Goal: Task Accomplishment & Management: Manage account settings

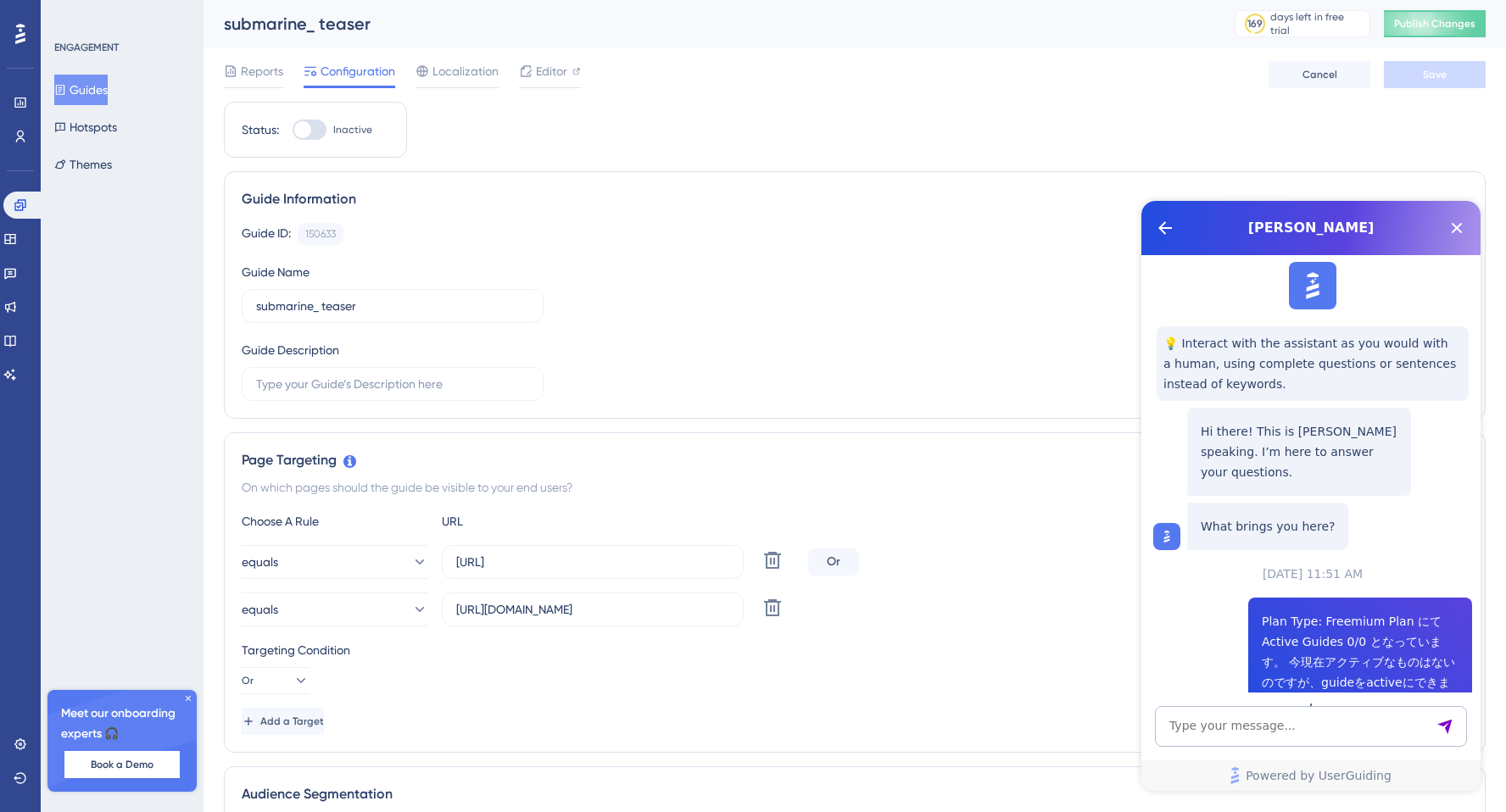
scroll to position [1585, 0]
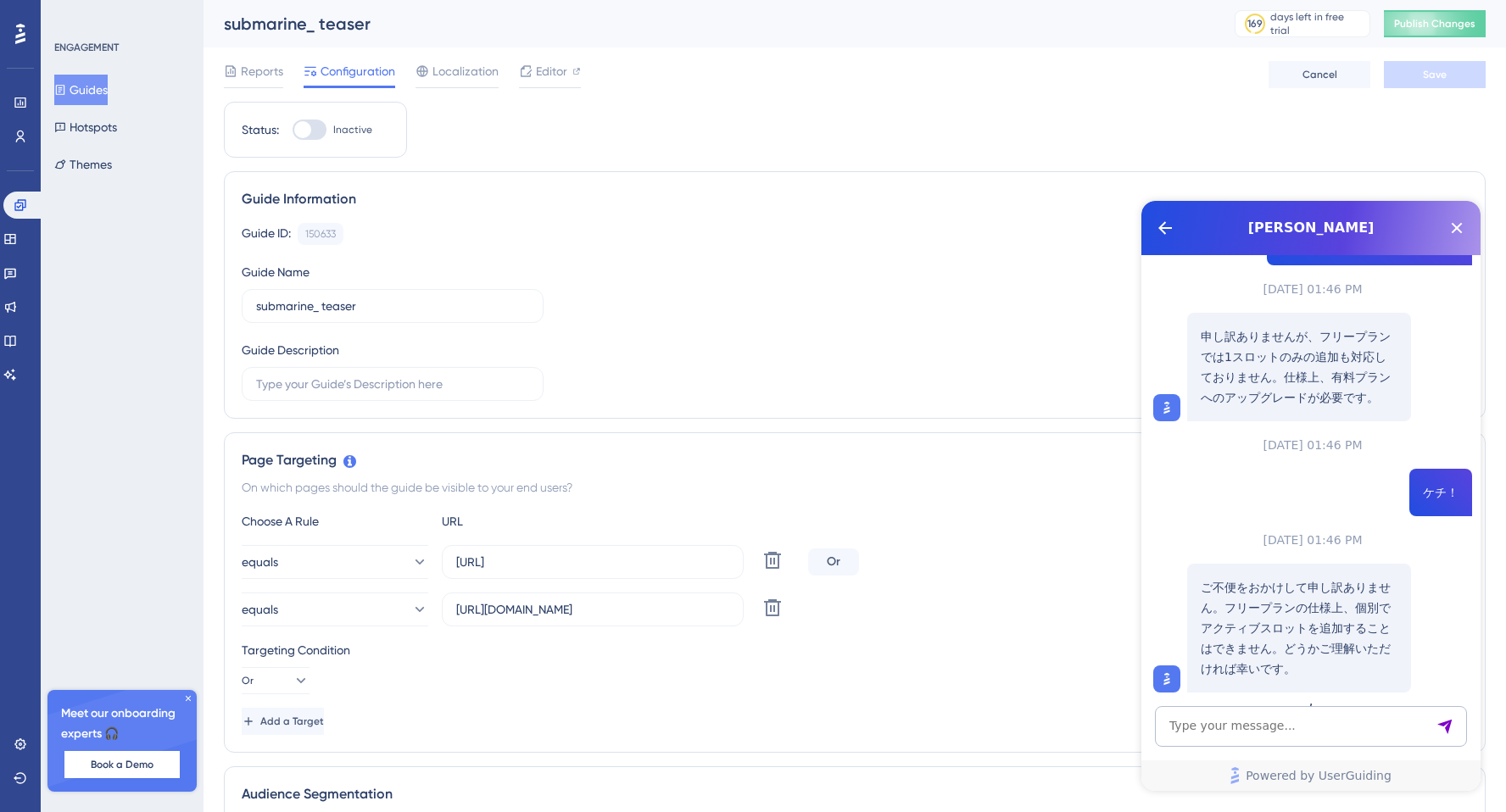
click at [327, 130] on label "Inactive" at bounding box center [332, 130] width 80 height 21
click at [293, 130] on input "Inactive" at bounding box center [292, 130] width 1 height 1
checkbox input "false"
click at [423, 173] on div "Guide Information Guide ID: 150633 Copy Guide Name submarine_ teaser Guide Desc…" at bounding box center [854, 295] width 1262 height 248
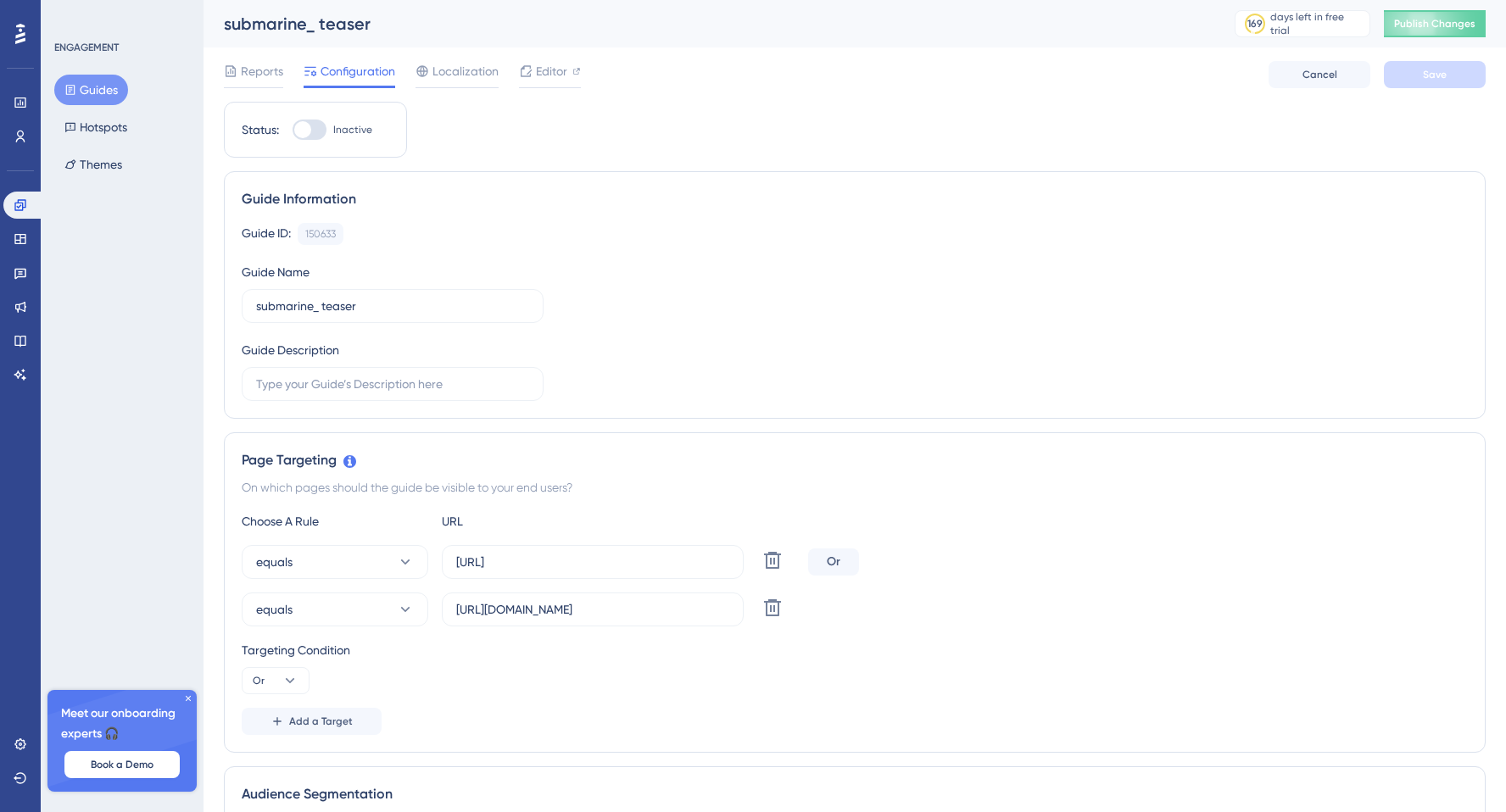
click at [311, 129] on div at bounding box center [310, 130] width 34 height 21
click at [293, 130] on input "Inactive" at bounding box center [292, 130] width 1 height 1
checkbox input "false"
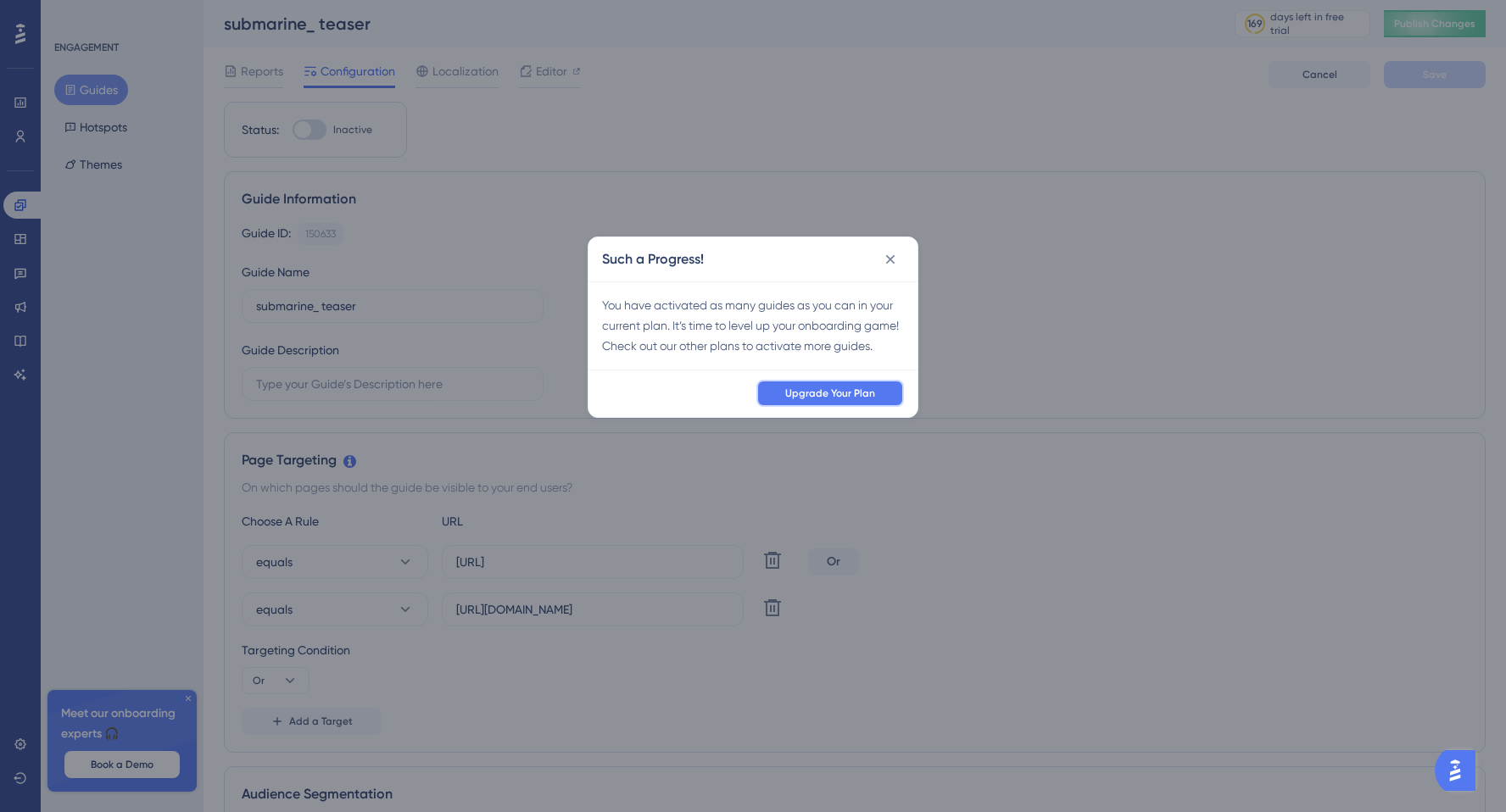
click at [788, 406] on button "Upgrade Your Plan" at bounding box center [829, 393] width 147 height 27
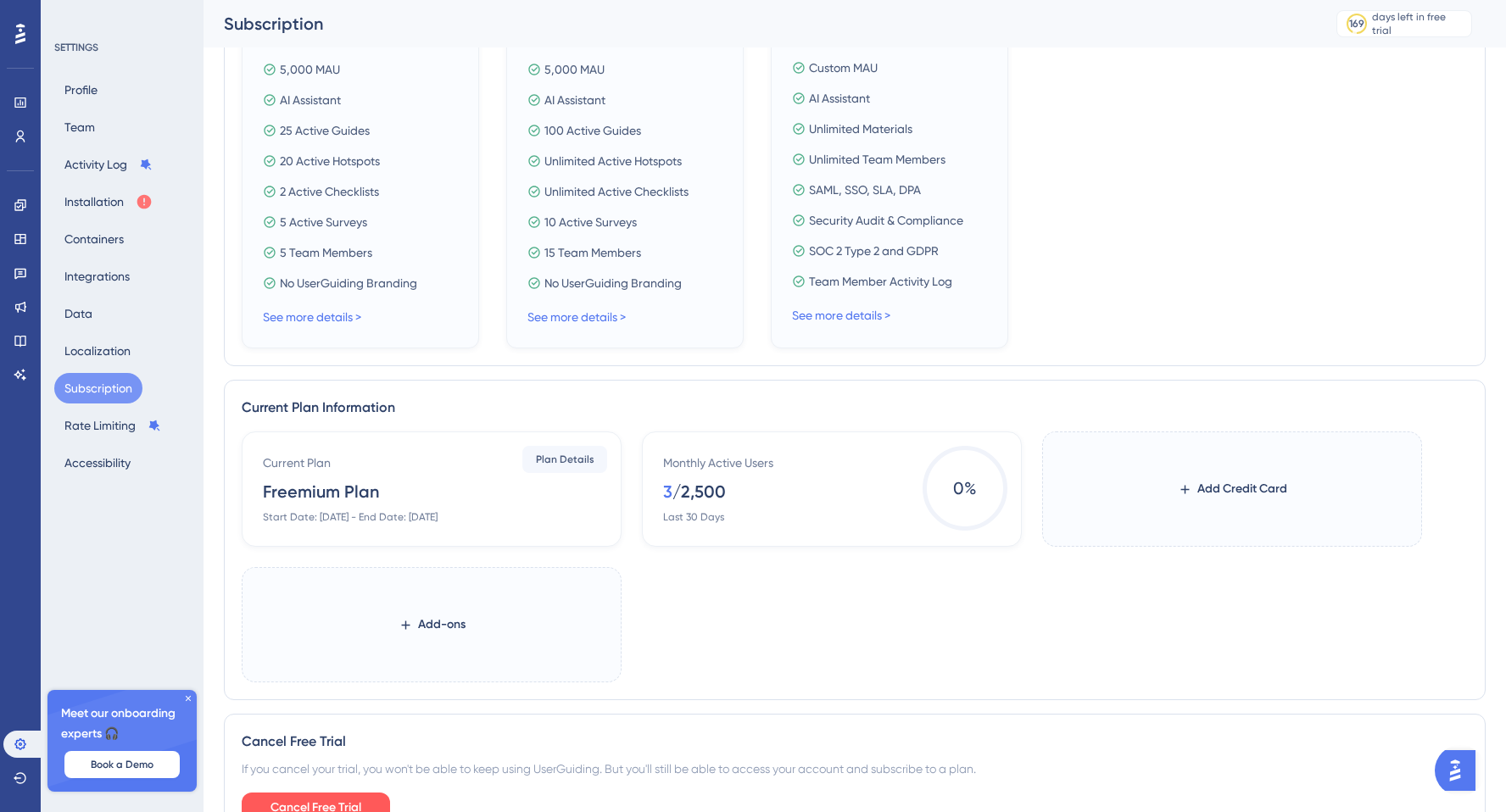
scroll to position [554, 0]
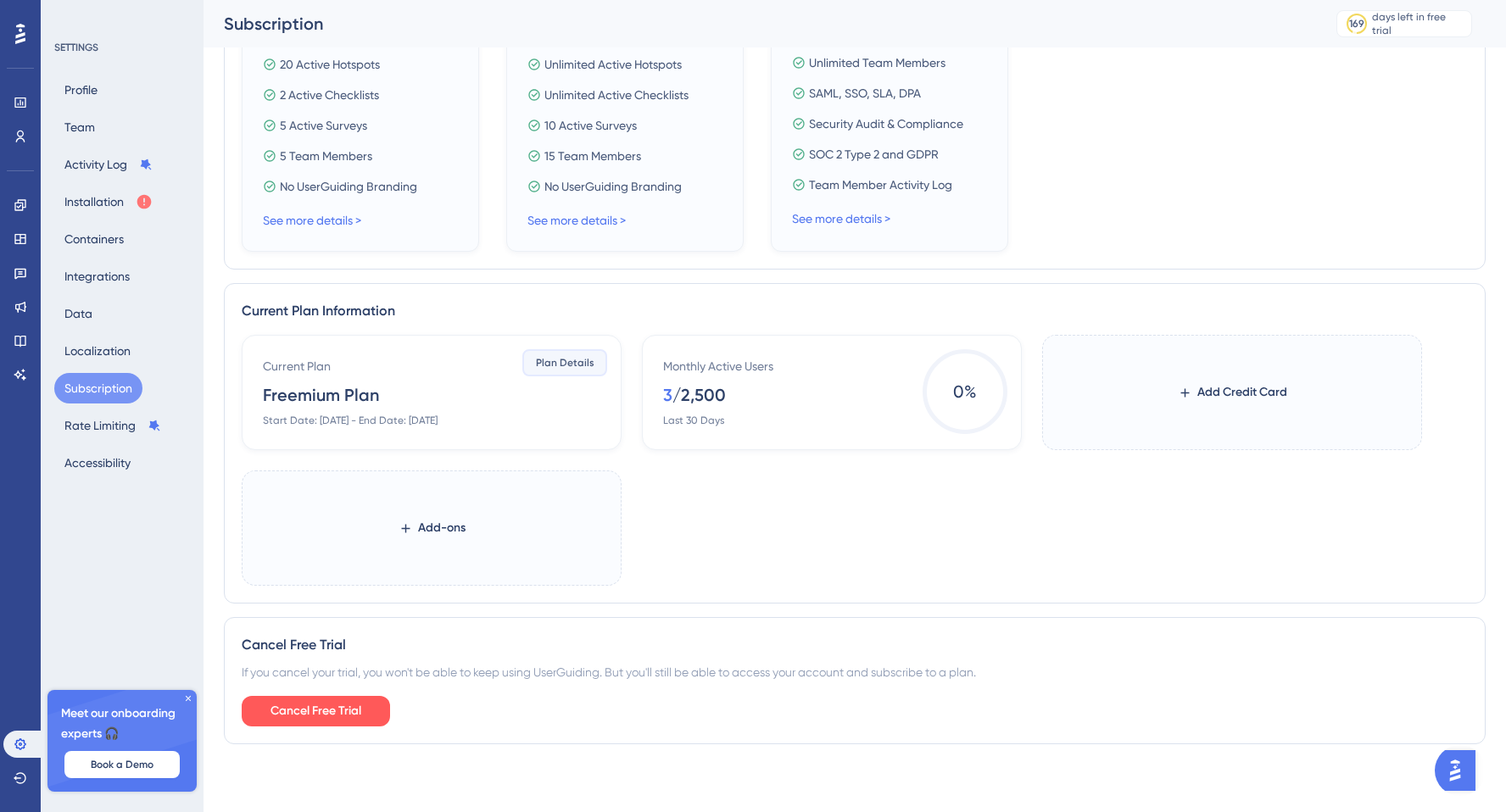
click at [561, 373] on button "Plan Details" at bounding box center [564, 362] width 85 height 27
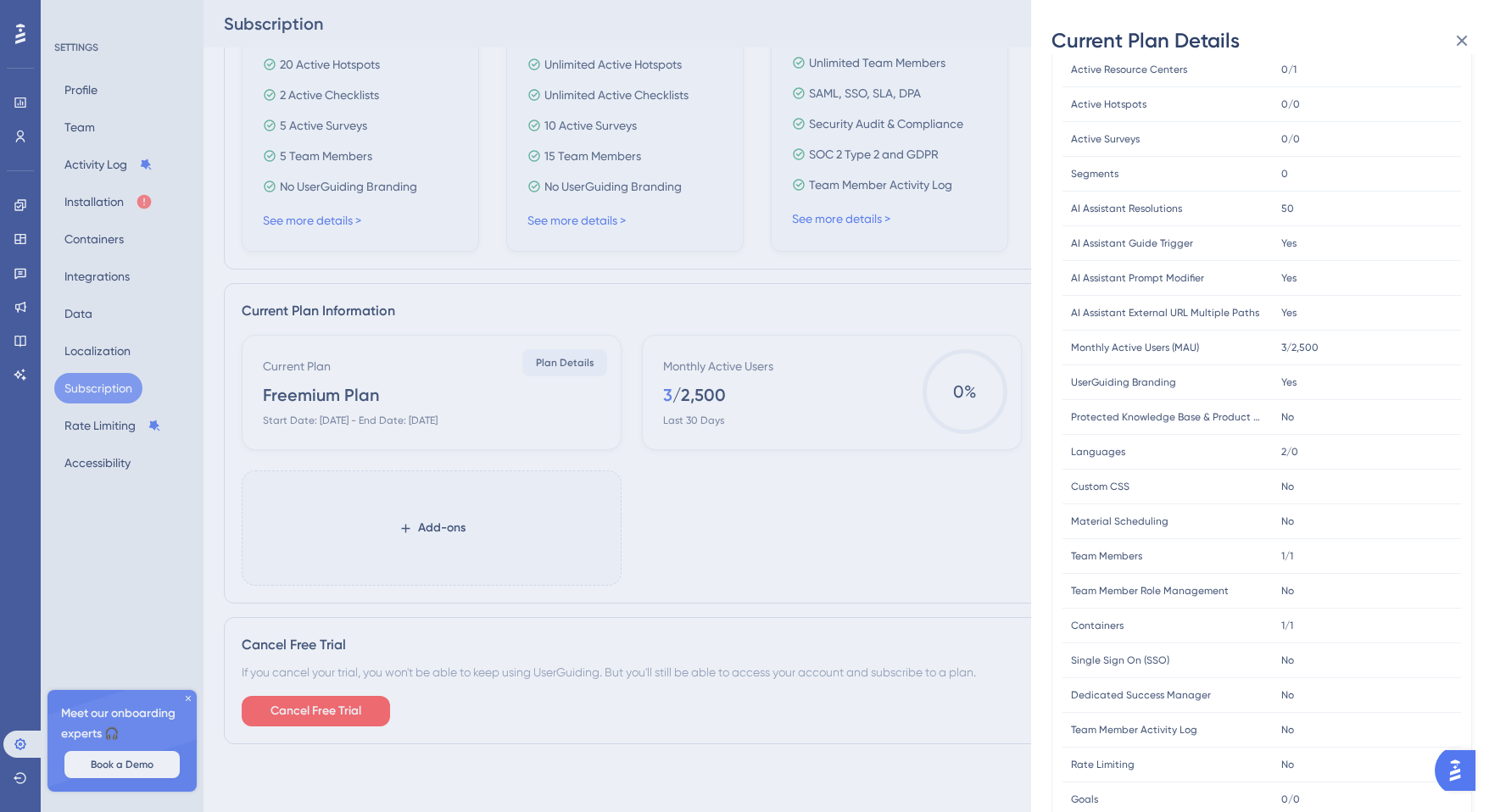
scroll to position [283, 0]
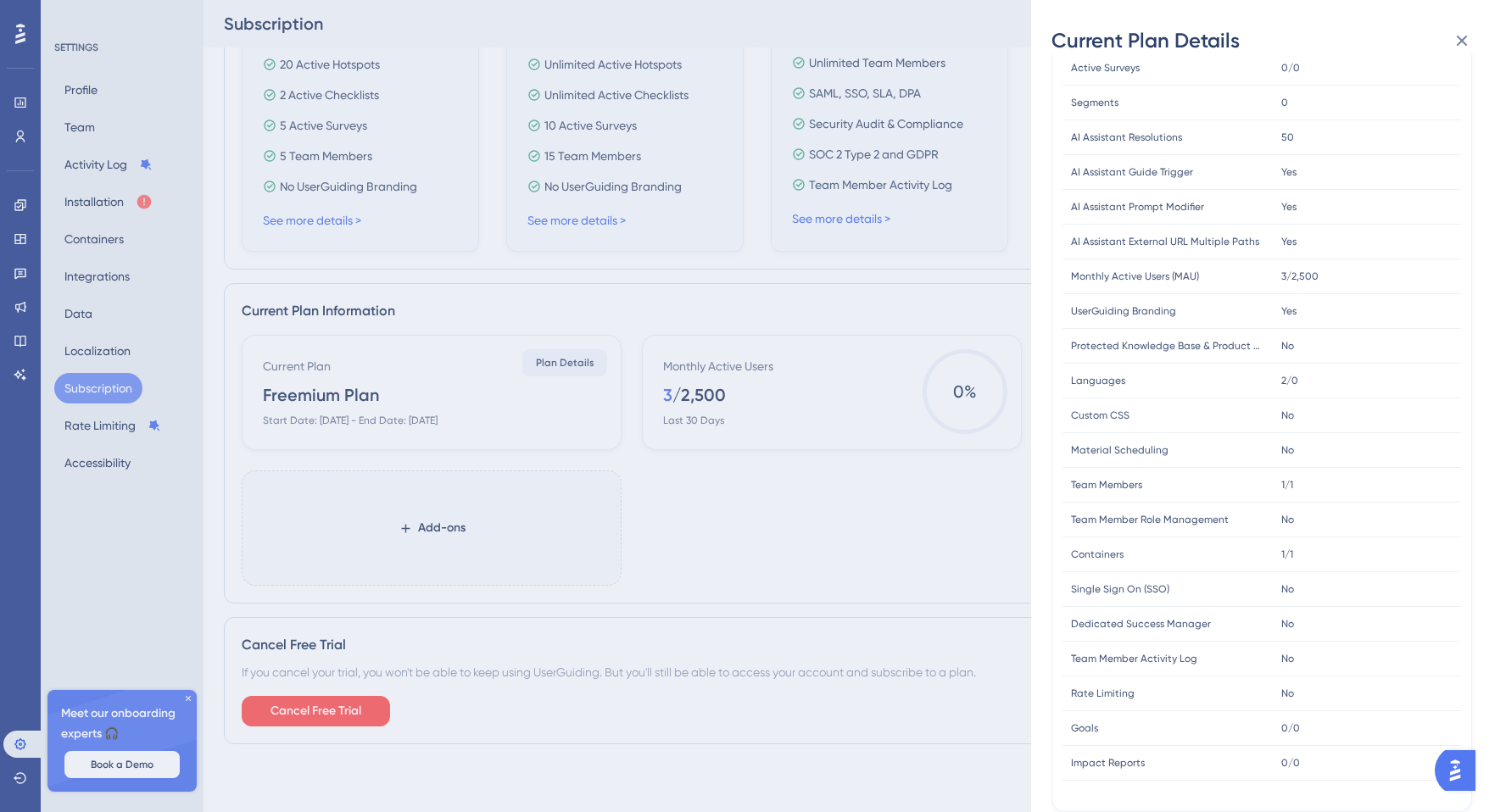
click at [0, 0] on div "Current Plan Details Subscription Start Date: January 28, 2025 Plan Type: Freem…" at bounding box center [0, 0] width 0 height 0
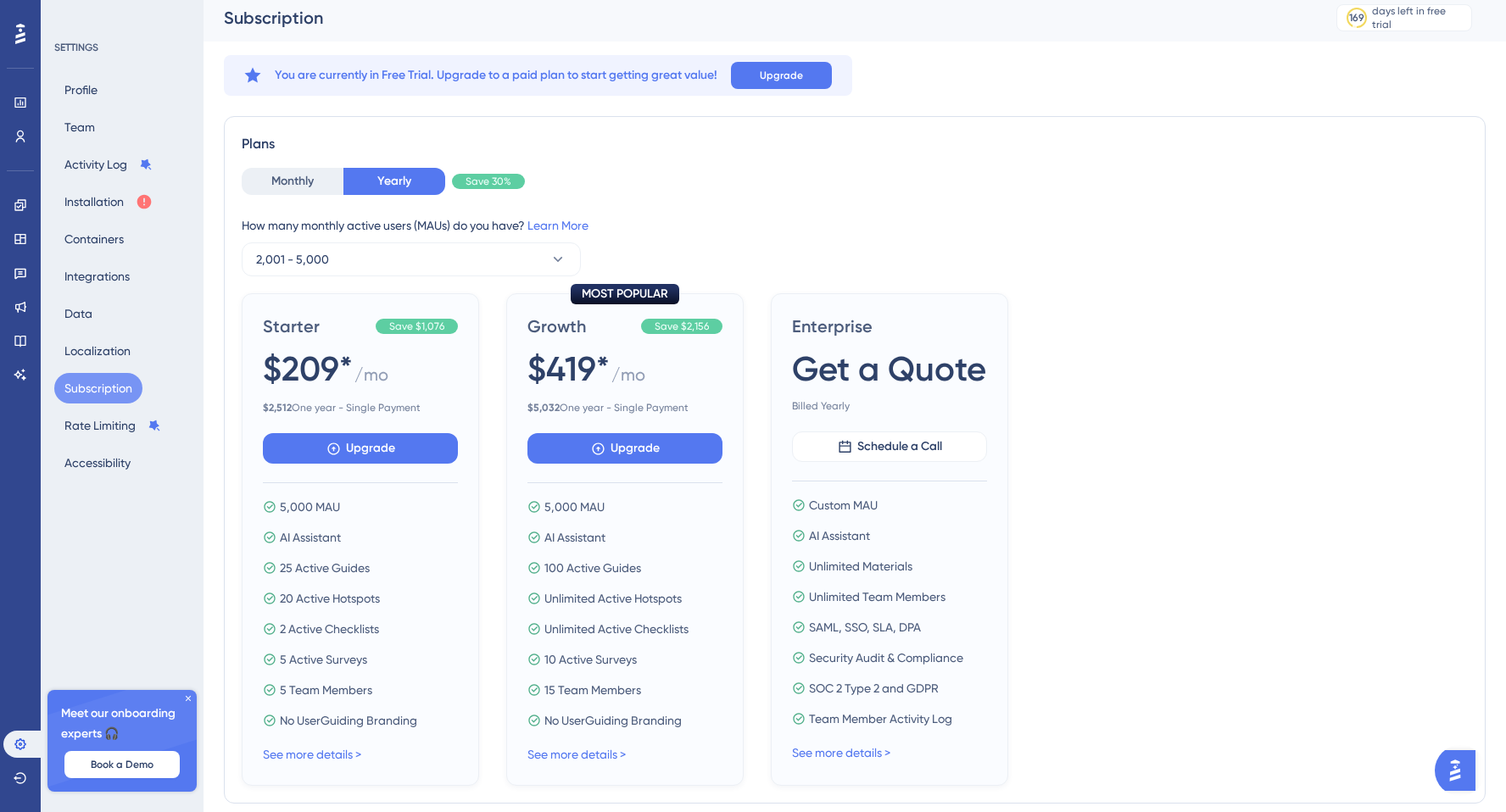
scroll to position [0, 0]
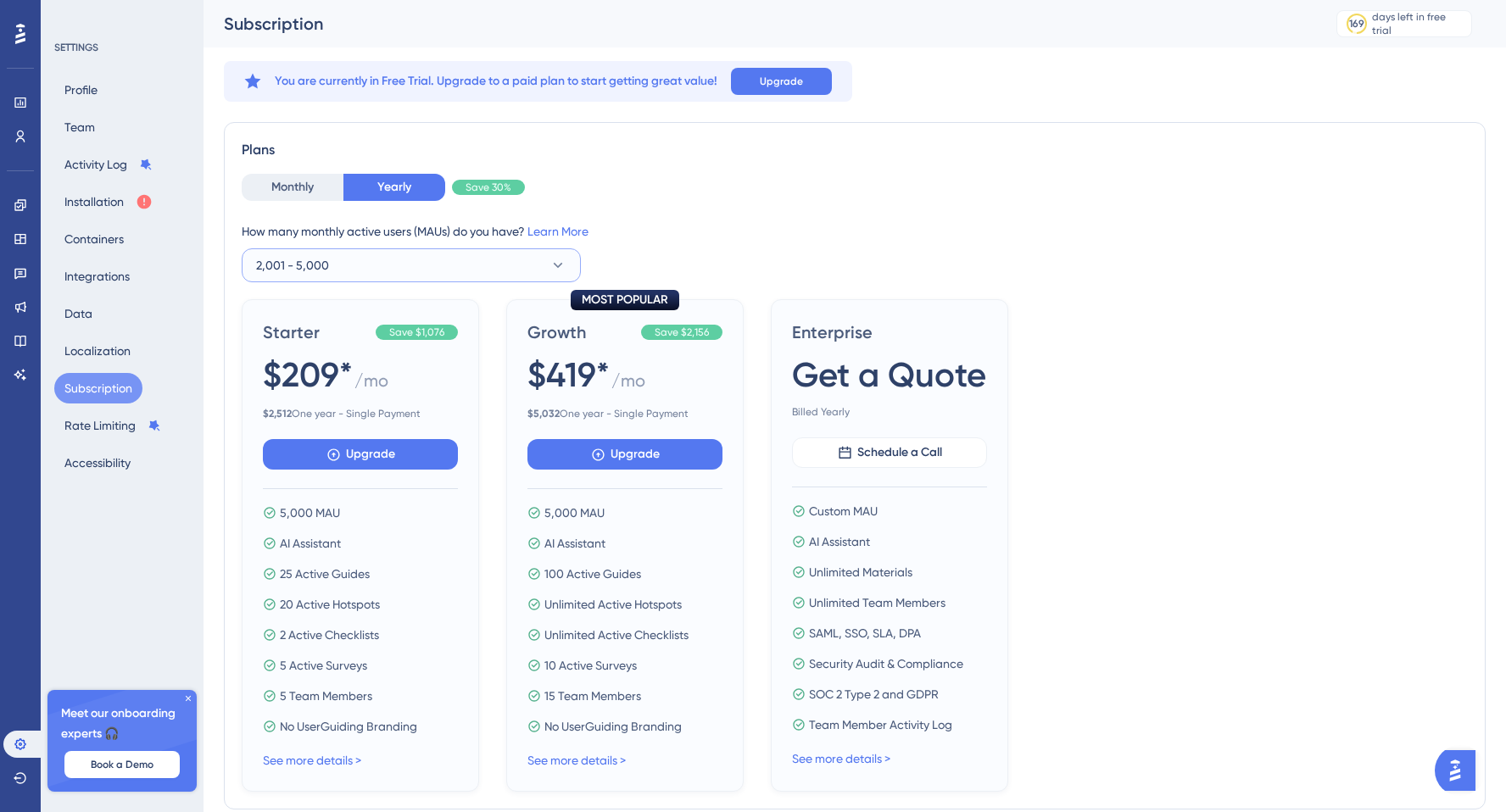
click at [394, 270] on button "2,001 - 5,000" at bounding box center [410, 266] width 339 height 34
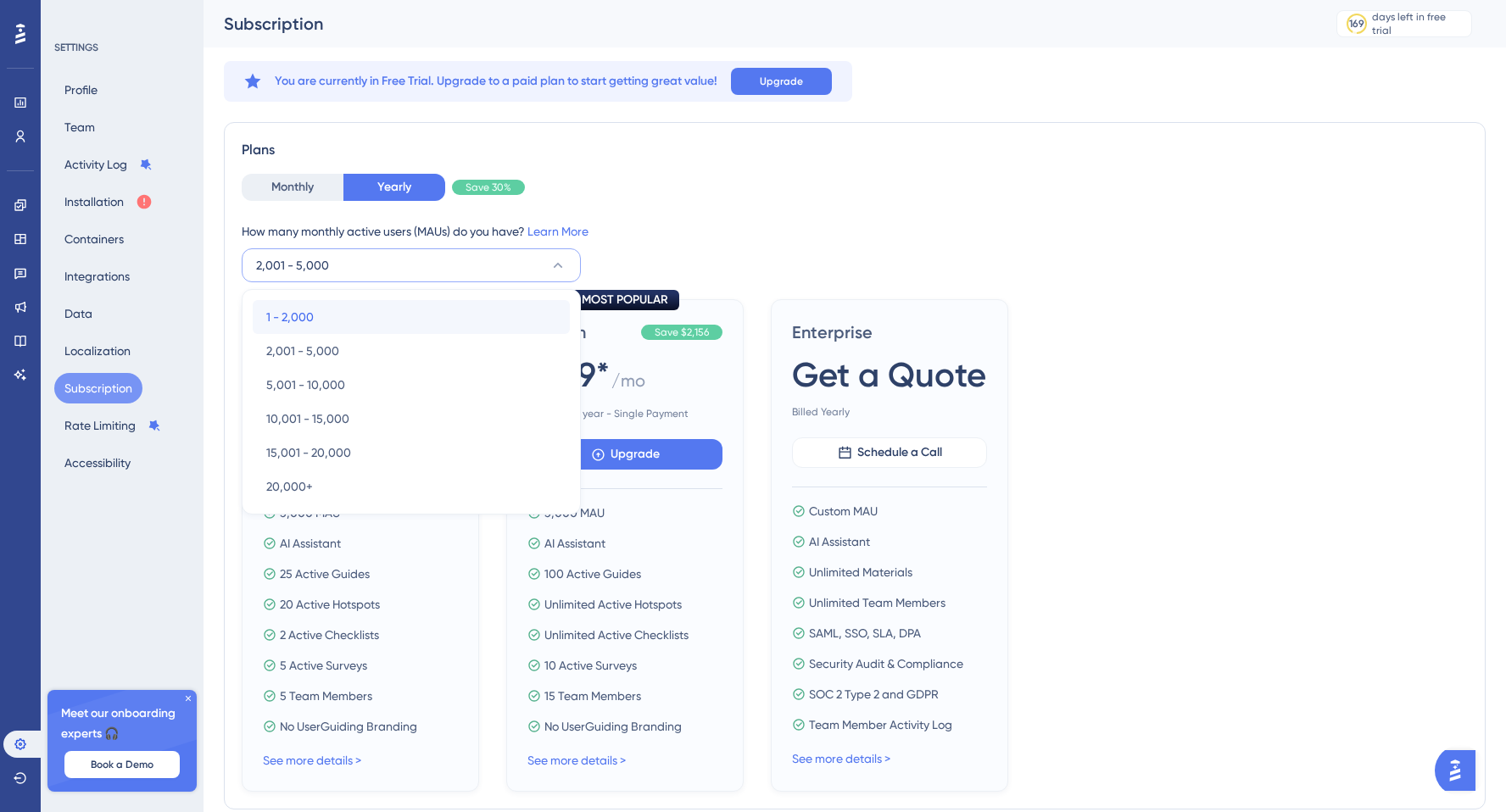
click at [367, 303] on div "1 - 2,000 1 - 2,000" at bounding box center [411, 317] width 290 height 34
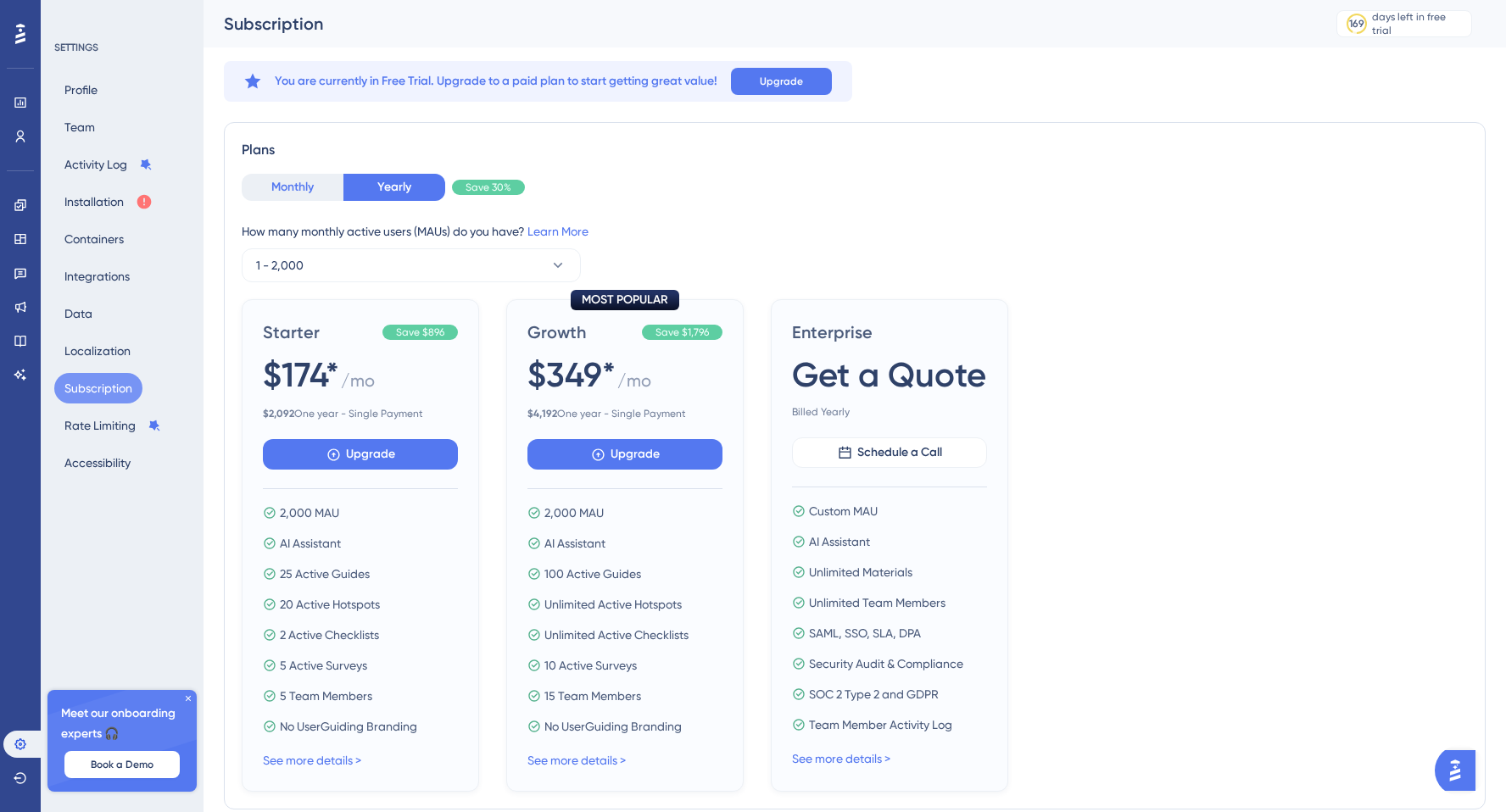
click at [302, 184] on button "Monthly" at bounding box center [292, 187] width 101 height 27
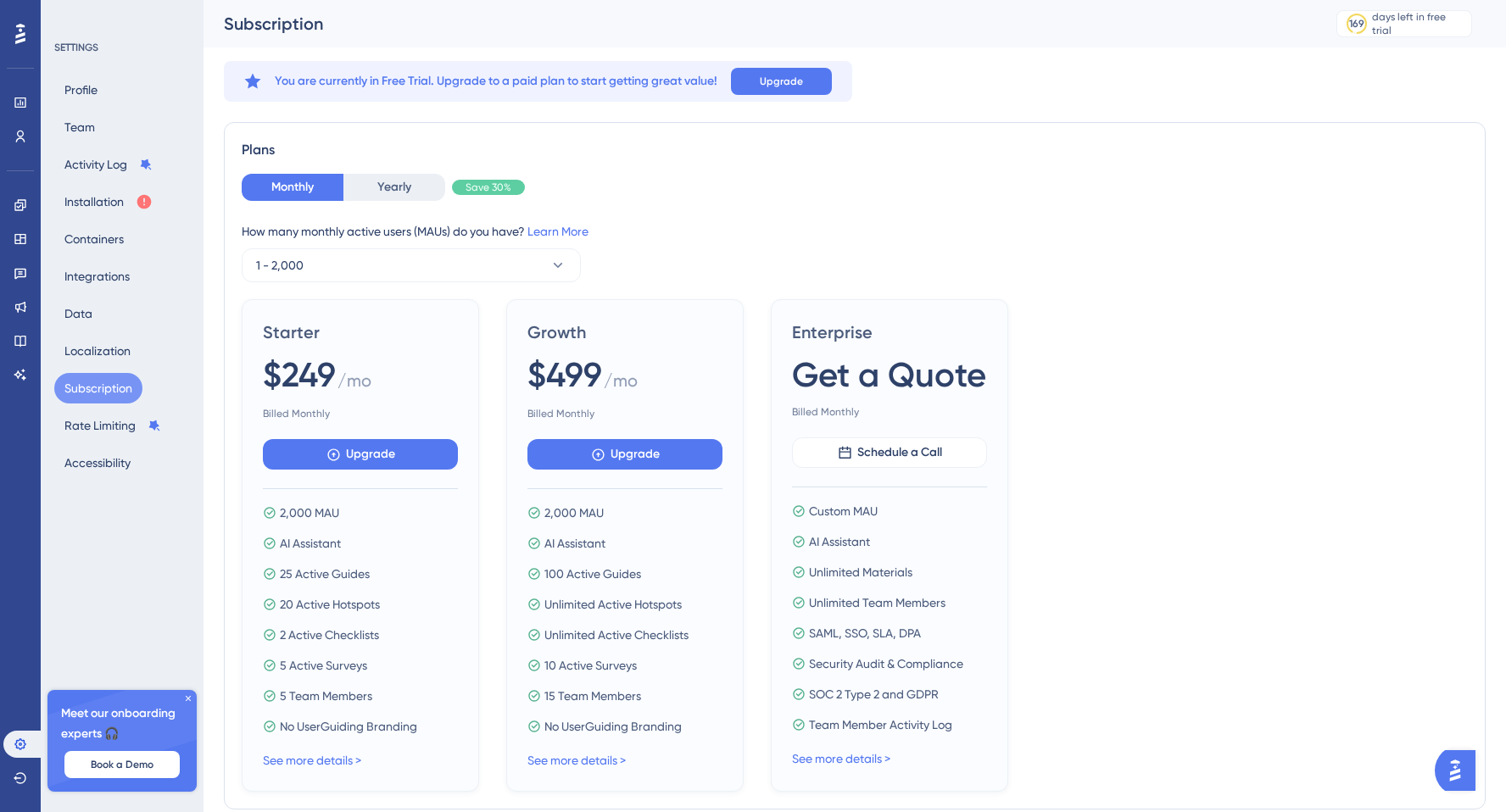
click at [746, 242] on div "How many monthly active users (MAUs) do you have? Learn More 1 - 2,000" at bounding box center [854, 252] width 1226 height 61
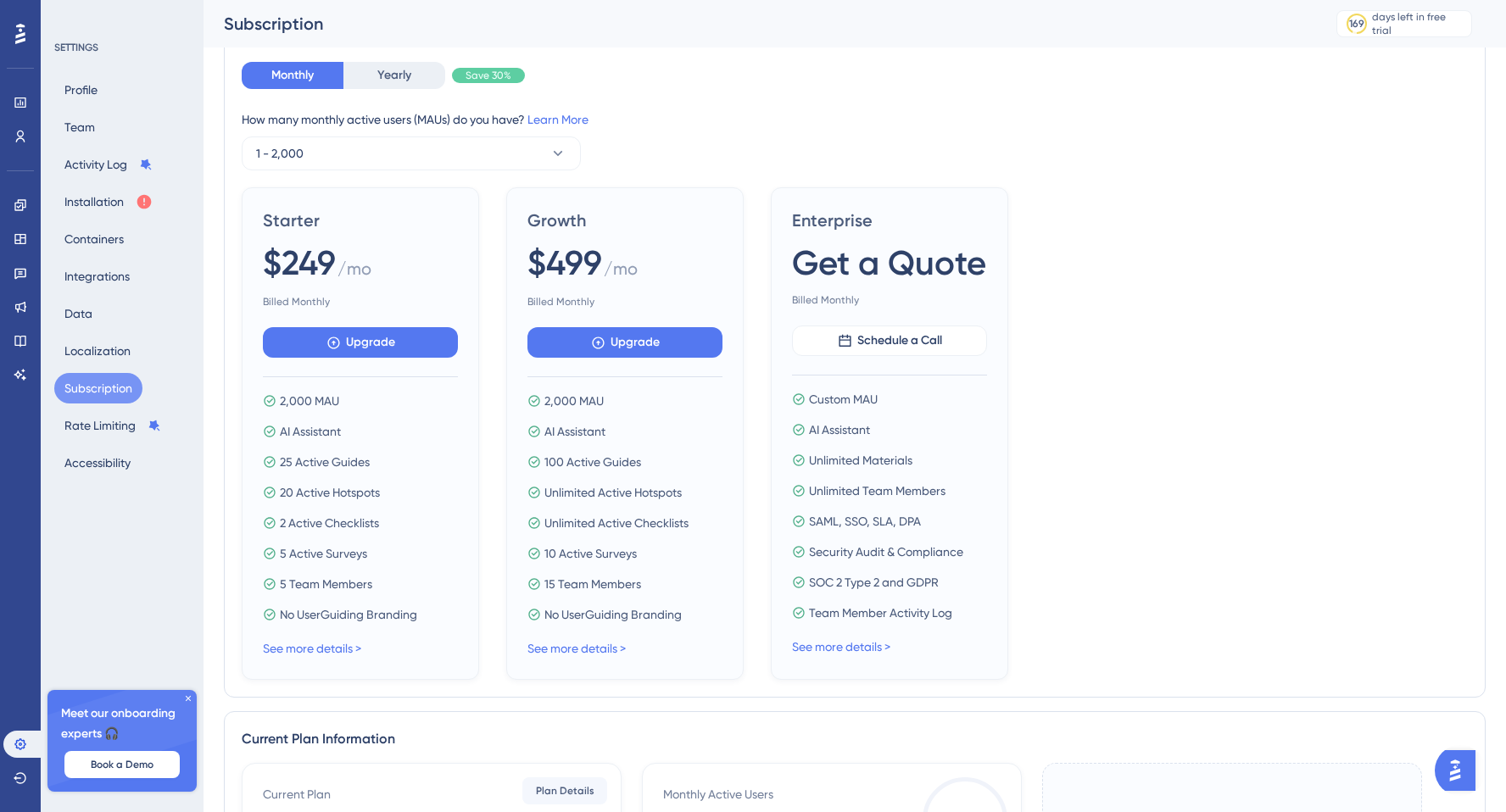
scroll to position [300, 0]
